Goal: Information Seeking & Learning: Learn about a topic

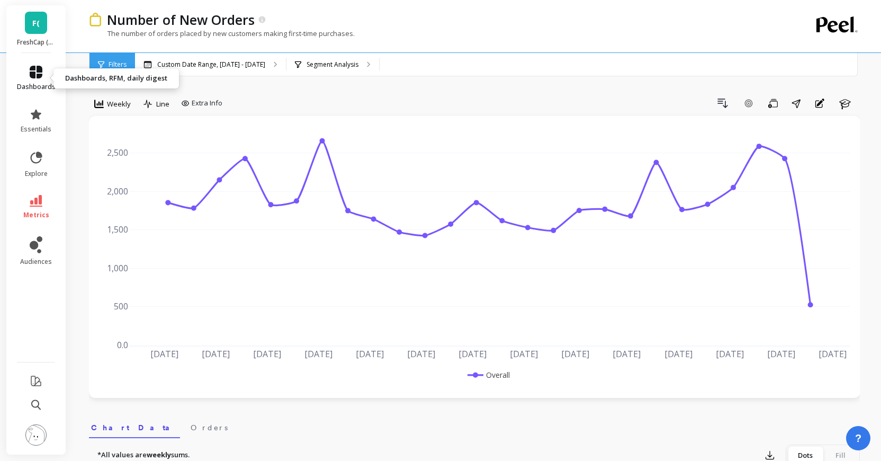
click at [37, 75] on icon at bounding box center [36, 72] width 13 height 13
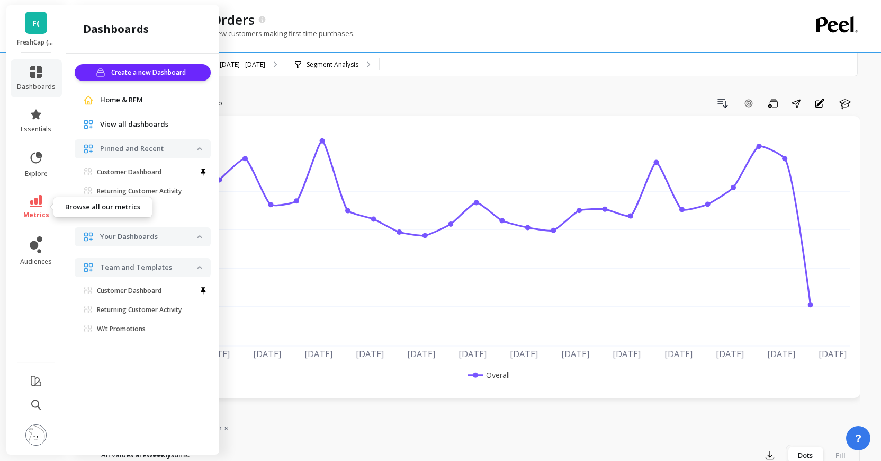
click at [28, 197] on link "metrics" at bounding box center [36, 207] width 39 height 24
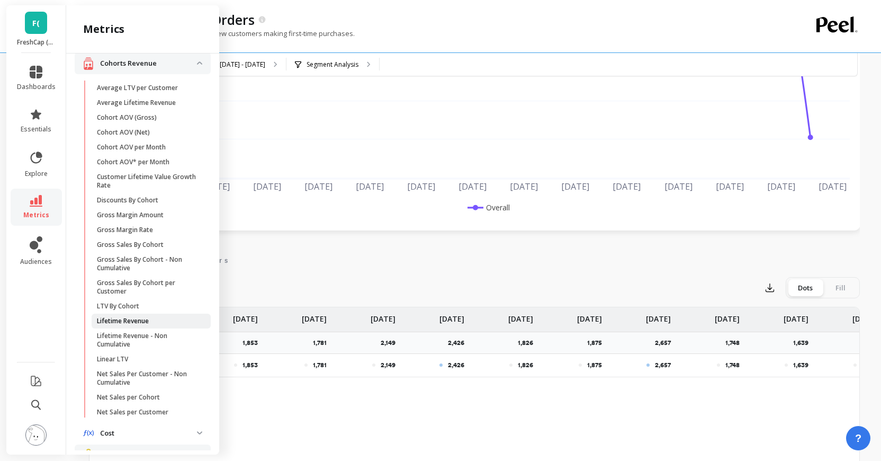
scroll to position [200, 0]
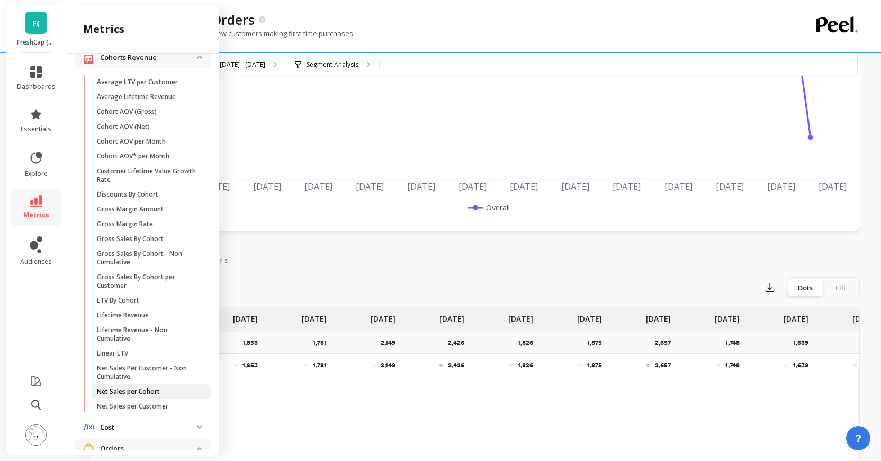
click at [132, 386] on link "Net Sales per Cohort" at bounding box center [151, 391] width 119 height 15
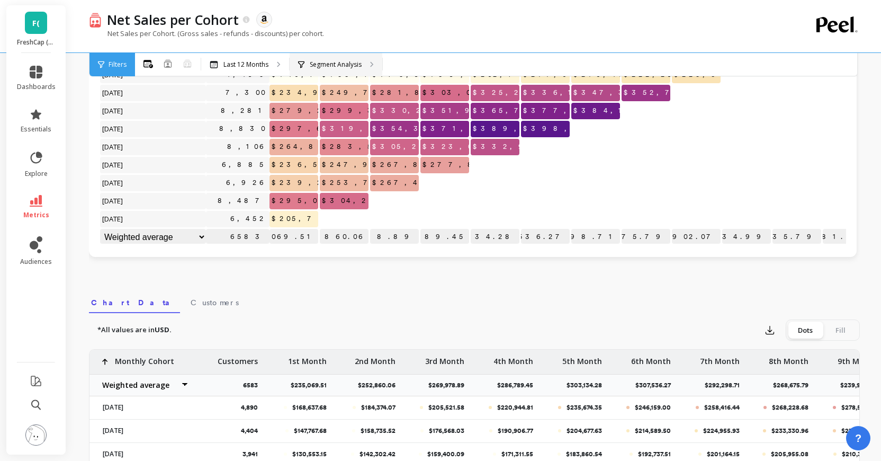
scroll to position [70, 0]
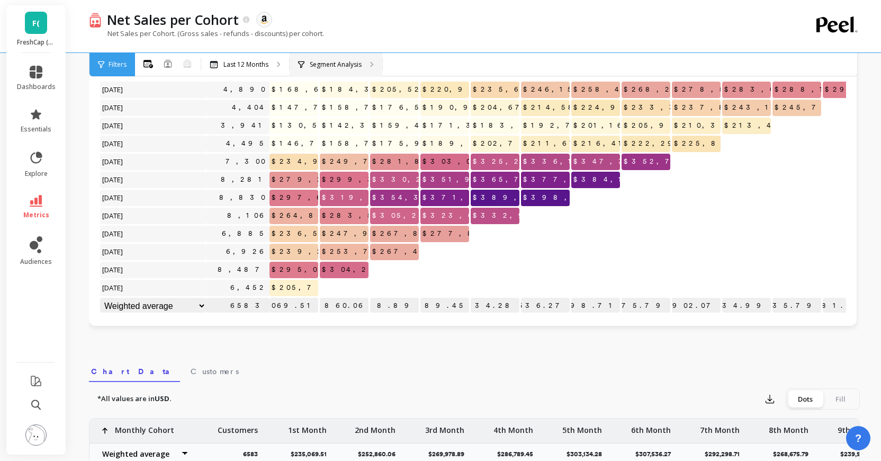
click at [354, 66] on p "Segment Analysis" at bounding box center [336, 64] width 52 height 8
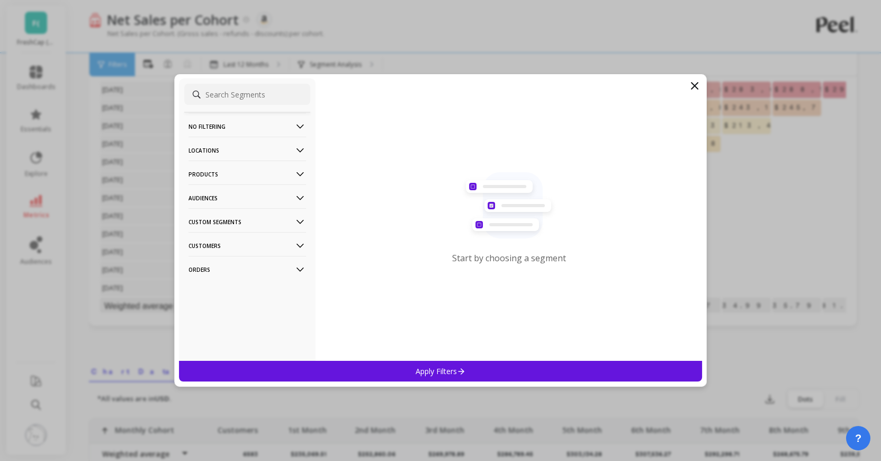
click at [695, 83] on icon at bounding box center [694, 85] width 13 height 13
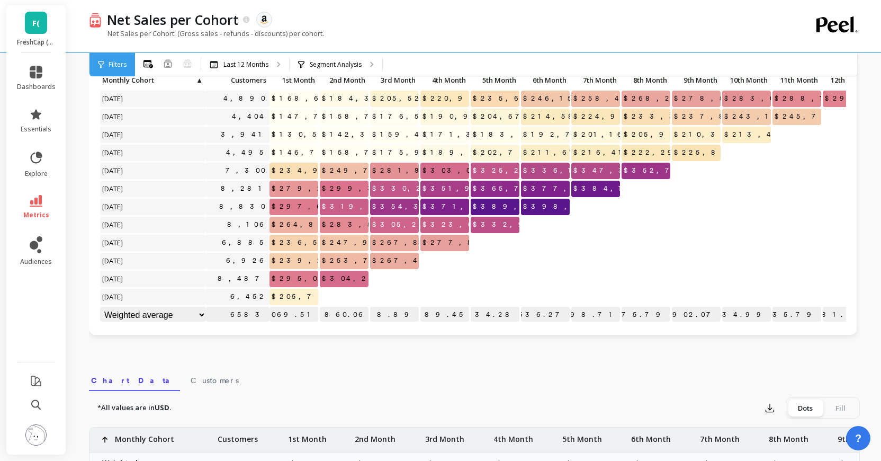
scroll to position [0, 0]
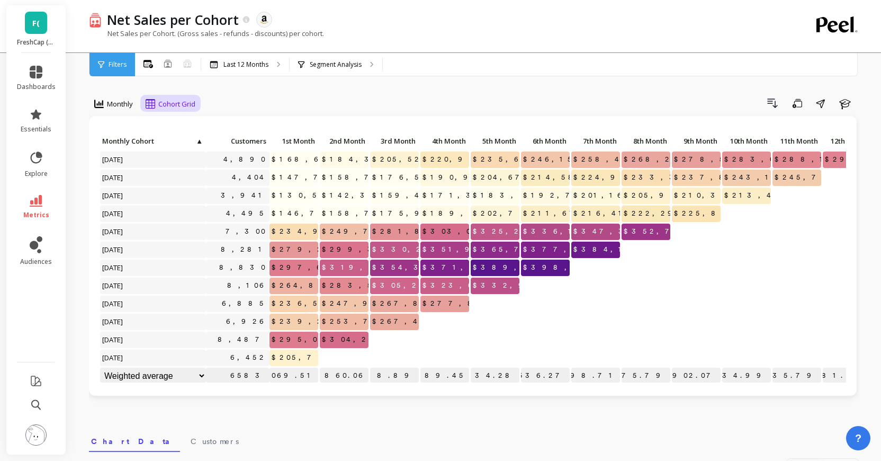
click at [169, 102] on span "Cohort Grid" at bounding box center [176, 104] width 37 height 10
click at [114, 104] on span "Monthly" at bounding box center [120, 104] width 26 height 10
click at [205, 92] on div "Monthly Cohort Grid Drill Down Save Share Learn Click to create an audience 4,8…" at bounding box center [474, 446] width 771 height 808
click at [232, 62] on p "Last 12 Months" at bounding box center [245, 64] width 45 height 8
click at [322, 59] on div "Segment Analysis" at bounding box center [336, 64] width 93 height 23
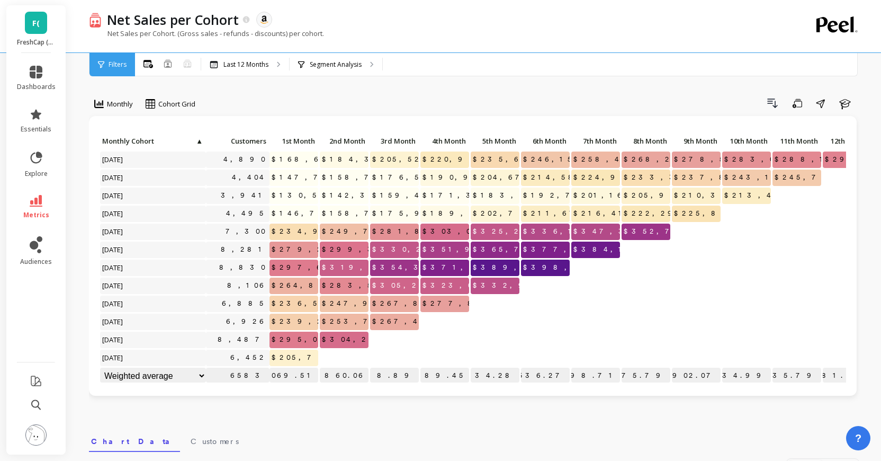
scroll to position [1, 0]
click at [177, 103] on span "Cohort Grid" at bounding box center [176, 104] width 37 height 10
click at [574, 78] on div "Monthly Cohort Line, 2 of 2. 2 results available. Use Up and Down to choose opt…" at bounding box center [474, 446] width 771 height 808
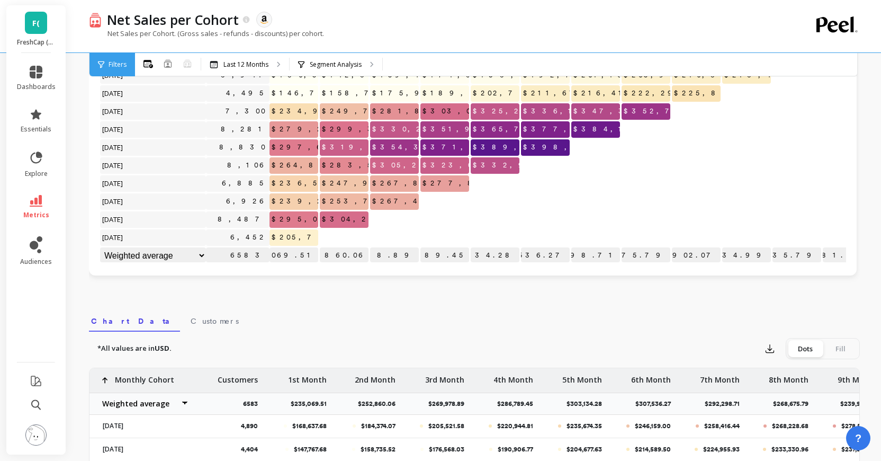
scroll to position [0, 0]
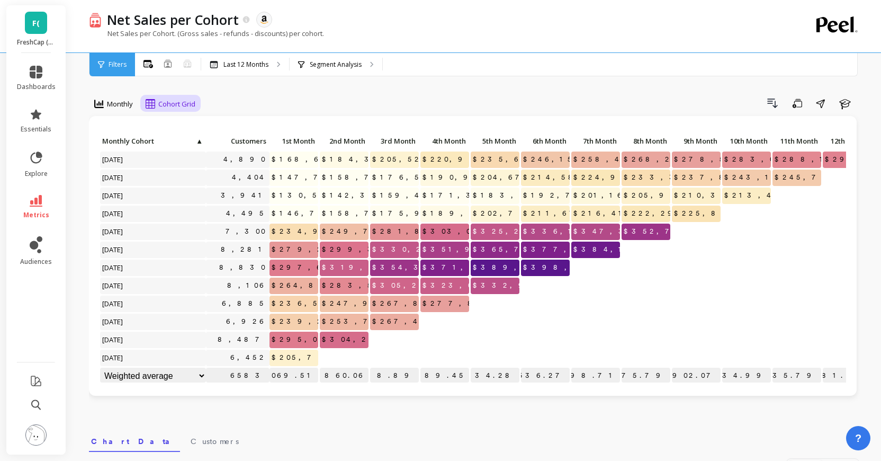
click at [156, 103] on div "Cohort Grid" at bounding box center [171, 103] width 50 height 13
click at [130, 111] on div "Monthly" at bounding box center [113, 104] width 45 height 18
click at [237, 83] on div "Monthly Cohort Grid Drill Down Save Share Learn Click to create an audience 4,8…" at bounding box center [474, 446] width 771 height 808
click at [322, 57] on div "Segment Analysis" at bounding box center [336, 64] width 93 height 23
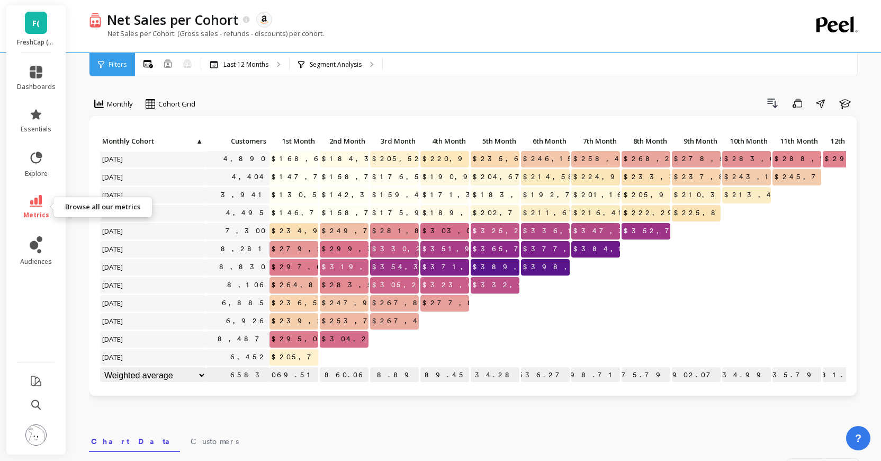
click at [39, 213] on span "metrics" at bounding box center [36, 215] width 26 height 8
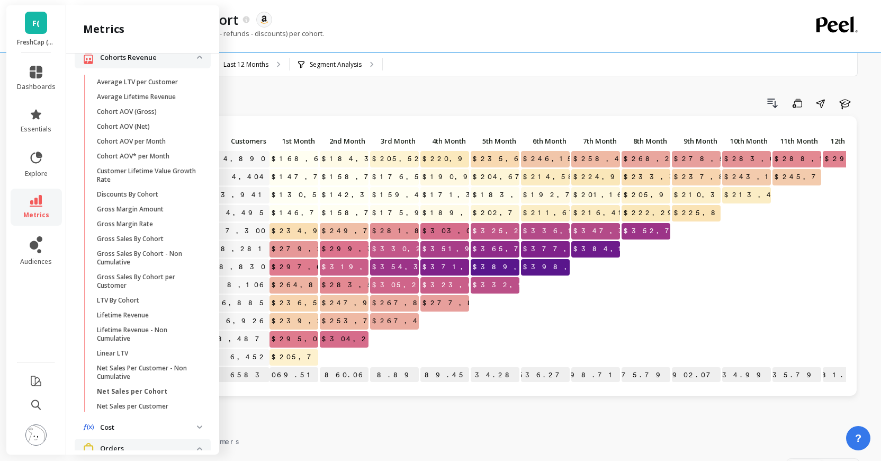
scroll to position [0, 0]
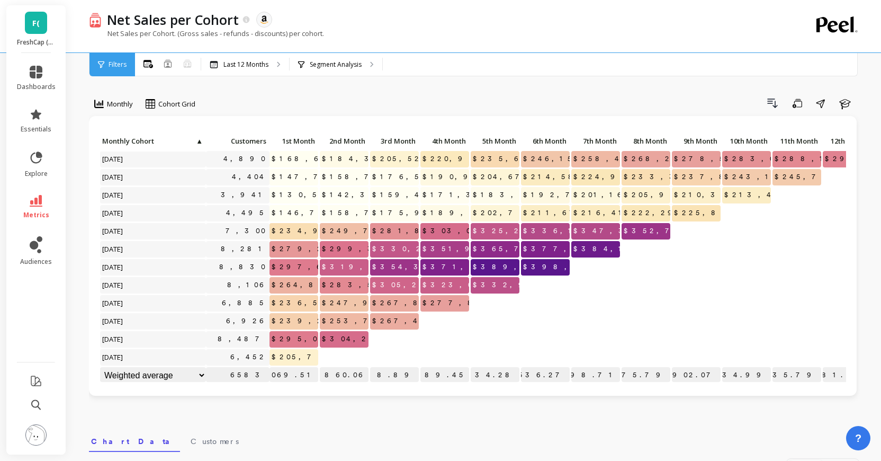
click at [509, 71] on div "All Months Single Cohort Combined Cohorts - Not supported Last 12 Months Segmen…" at bounding box center [519, 64] width 768 height 23
